Goal: Information Seeking & Learning: Learn about a topic

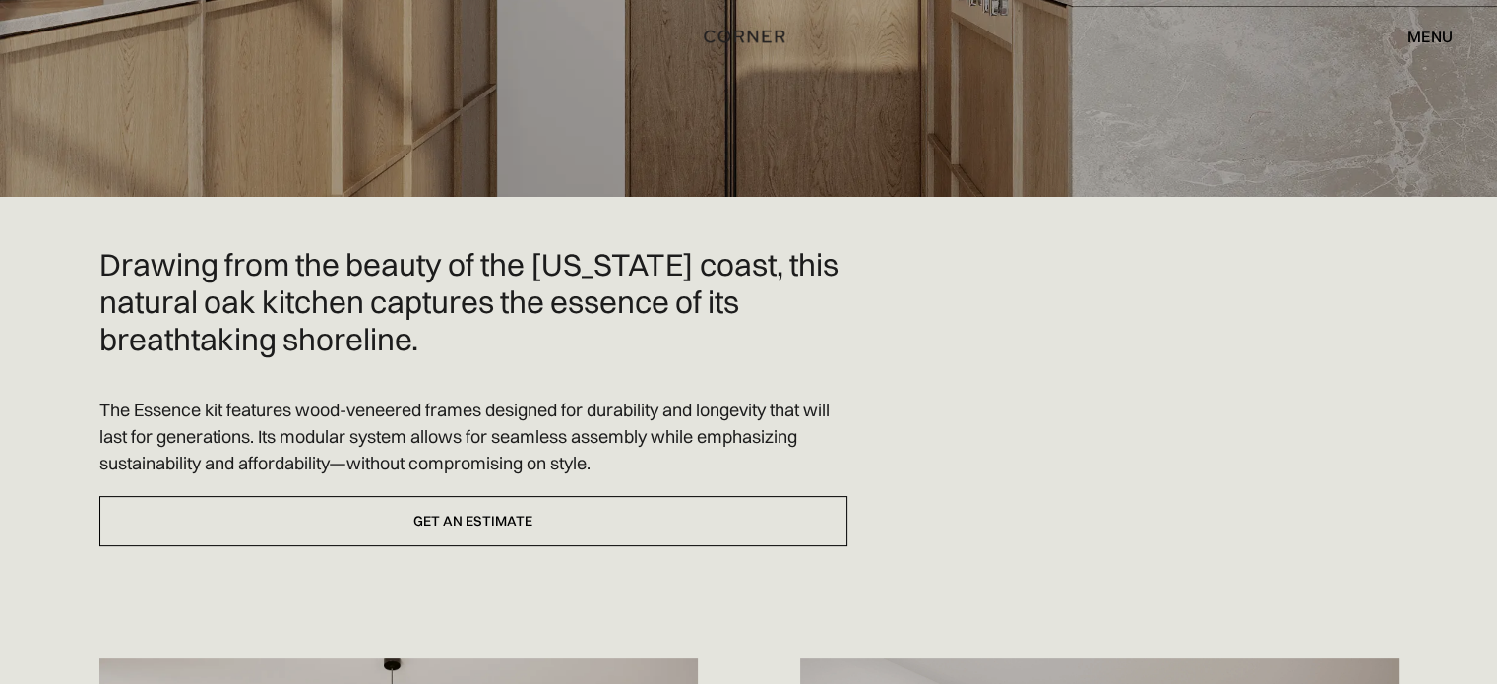
click at [318, 338] on h2 "Drawing from the beauty of the California coast, this natural oak kitchen captu…" at bounding box center [473, 301] width 748 height 111
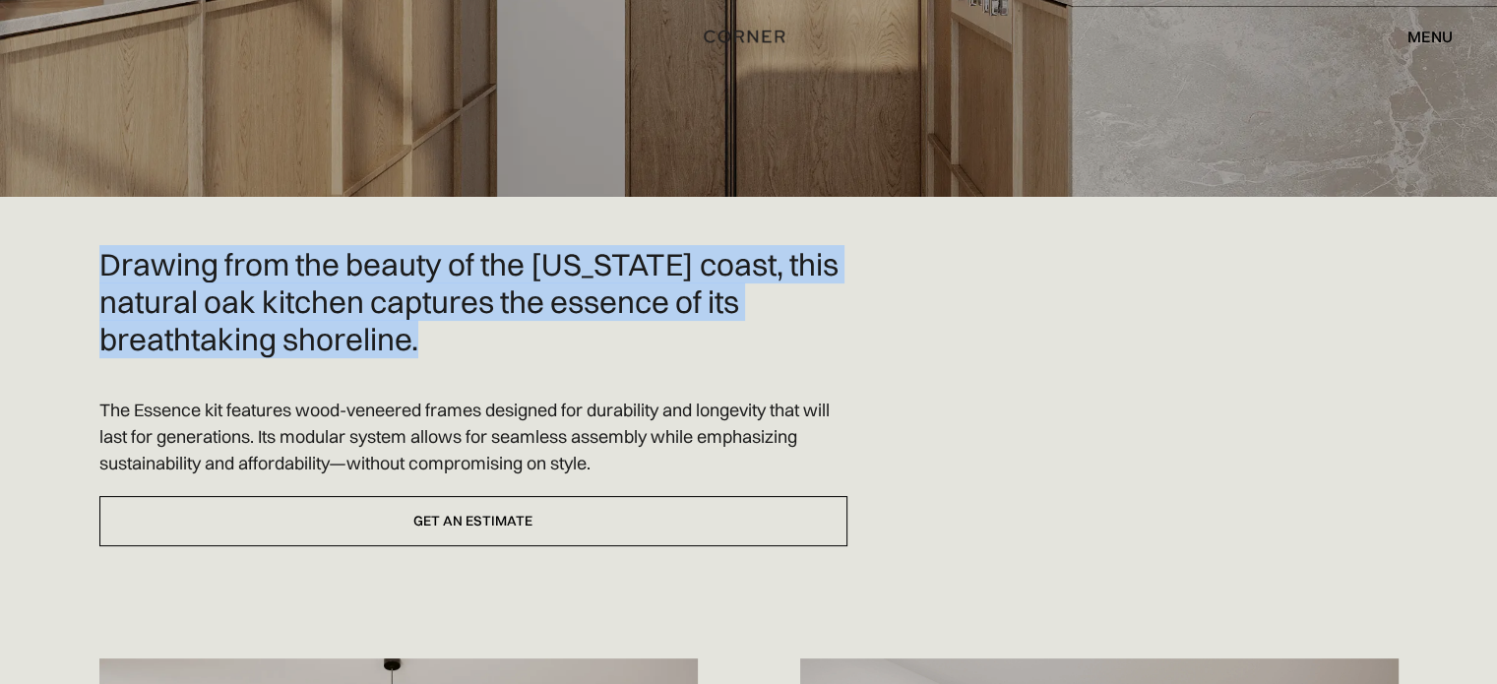
click at [318, 338] on h2 "Drawing from the beauty of the California coast, this natural oak kitchen captu…" at bounding box center [473, 301] width 748 height 111
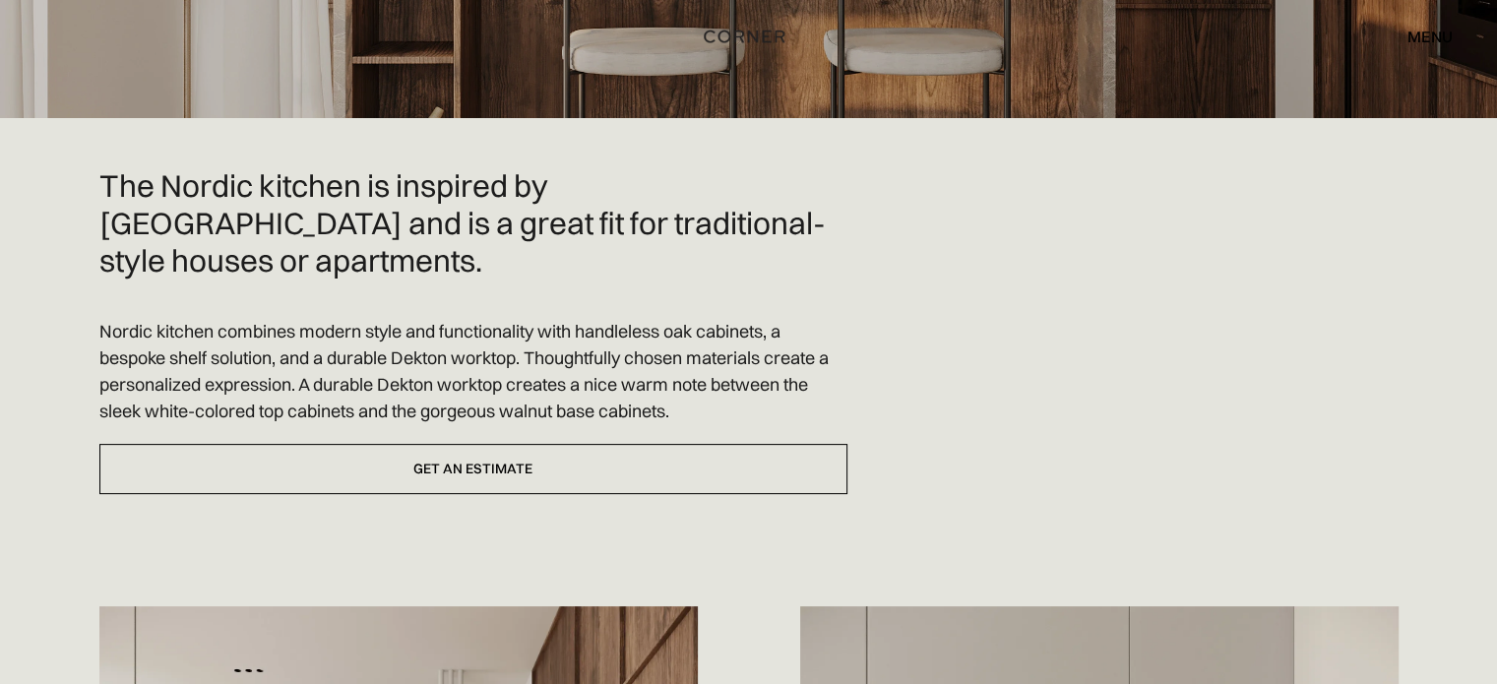
scroll to position [394, 0]
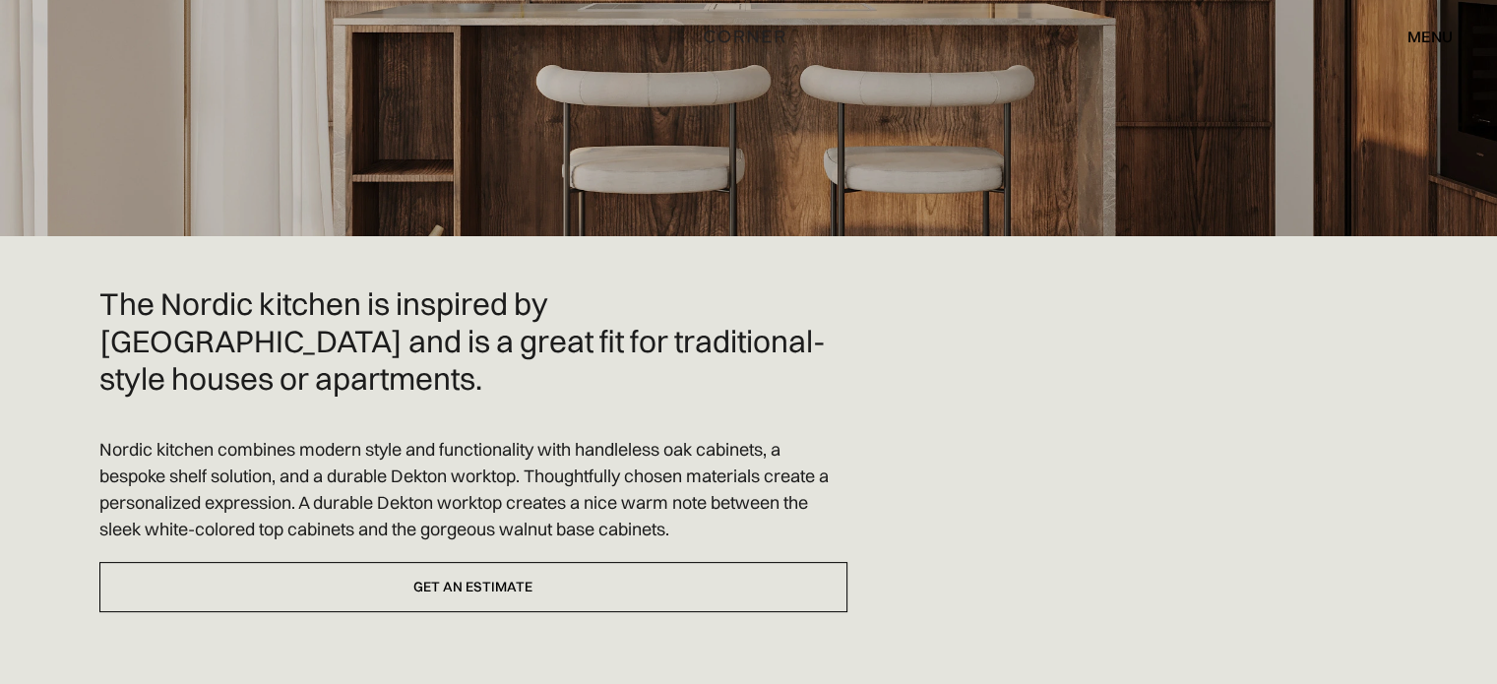
click at [358, 306] on h2 "The Nordic kitchen is inspired by [GEOGRAPHIC_DATA] and is a great fit for trad…" at bounding box center [473, 340] width 748 height 111
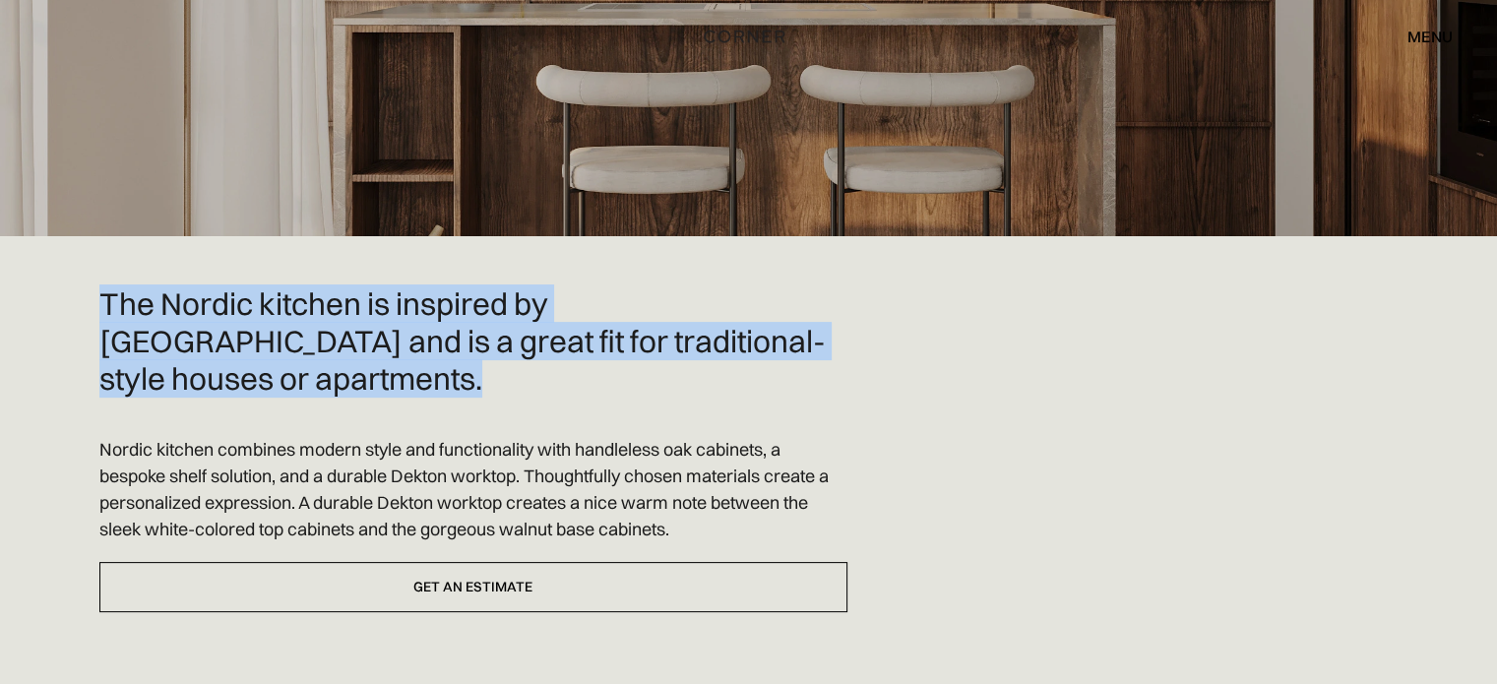
click at [358, 306] on h2 "The Nordic kitchen is inspired by [GEOGRAPHIC_DATA] and is a great fit for trad…" at bounding box center [473, 340] width 748 height 111
copy h2 "The Nordic kitchen is inspired by [GEOGRAPHIC_DATA] and is a great fit for trad…"
